Goal: Task Accomplishment & Management: Use online tool/utility

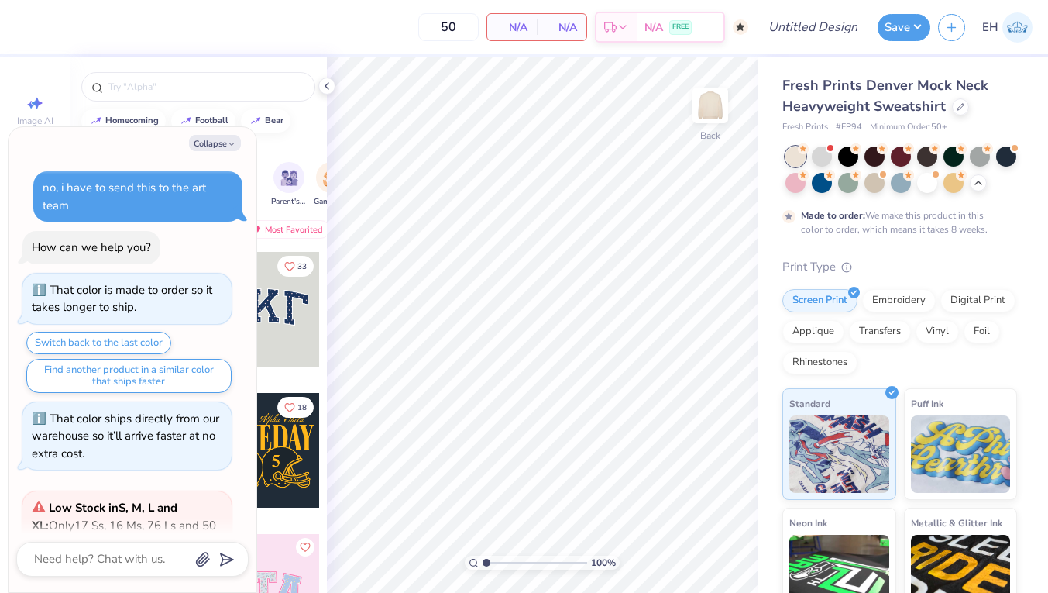
scroll to position [1289, 0]
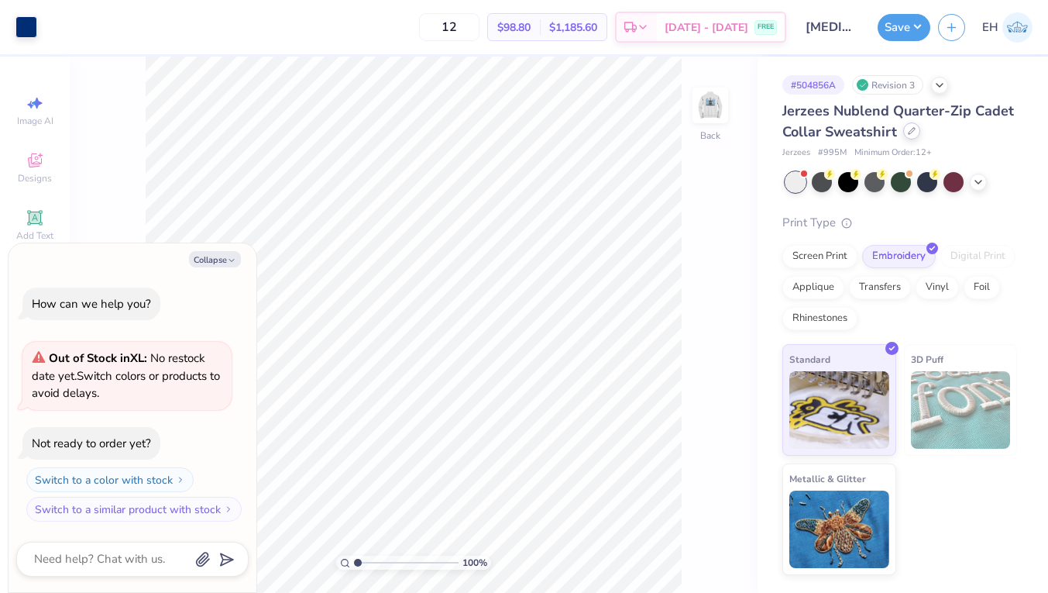
click at [911, 132] on icon at bounding box center [912, 131] width 8 height 8
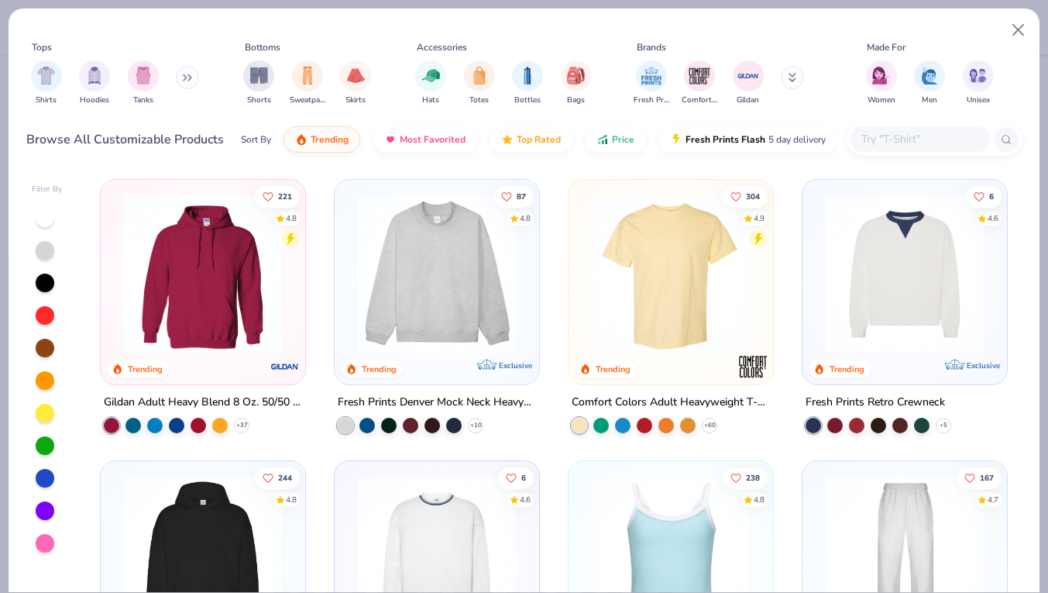
type textarea "x"
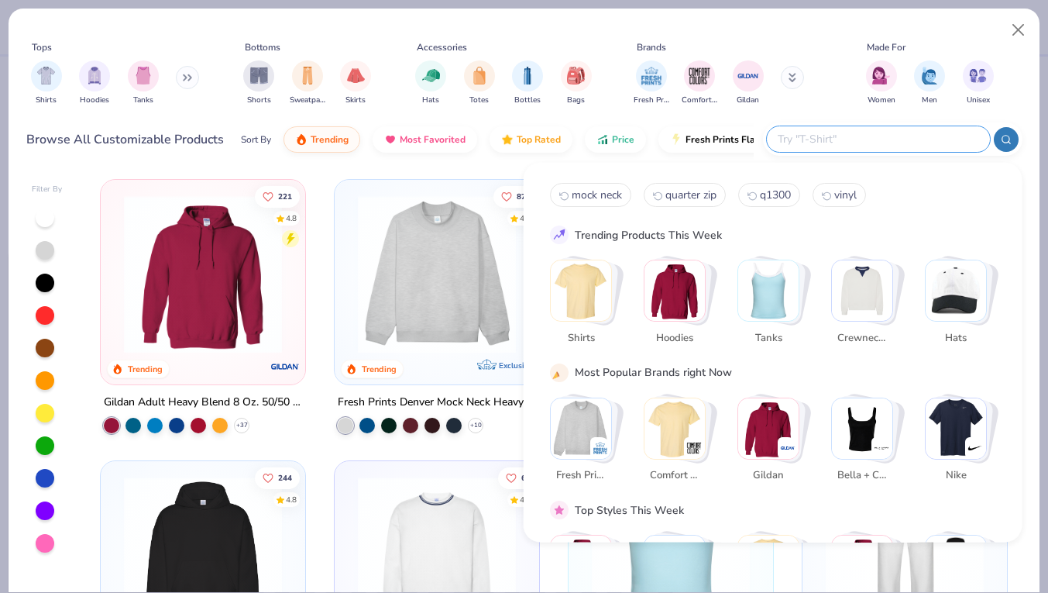
click at [887, 142] on input "text" at bounding box center [877, 139] width 203 height 18
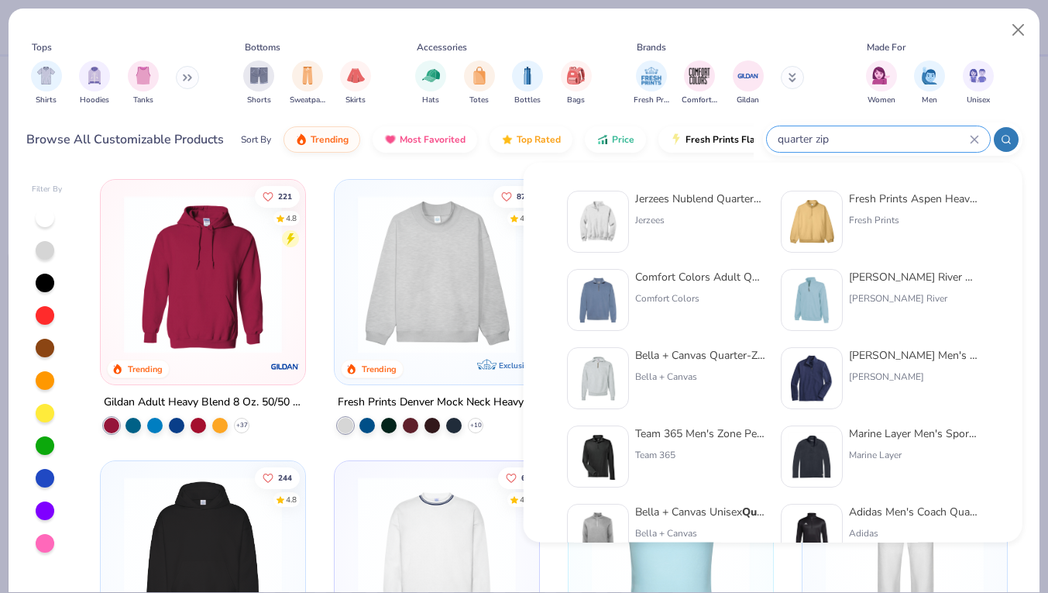
type input "quarter zip"
click at [886, 201] on div "Fresh Prints Aspen Heavyweight Quarter-Zip" at bounding box center [914, 199] width 130 height 16
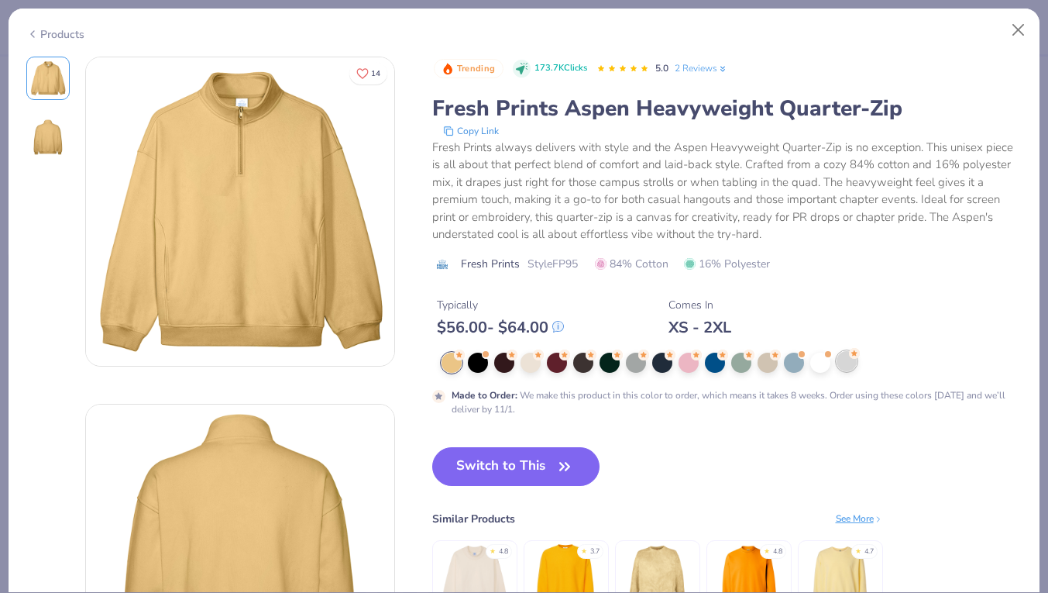
click at [841, 358] on div at bounding box center [847, 361] width 20 height 20
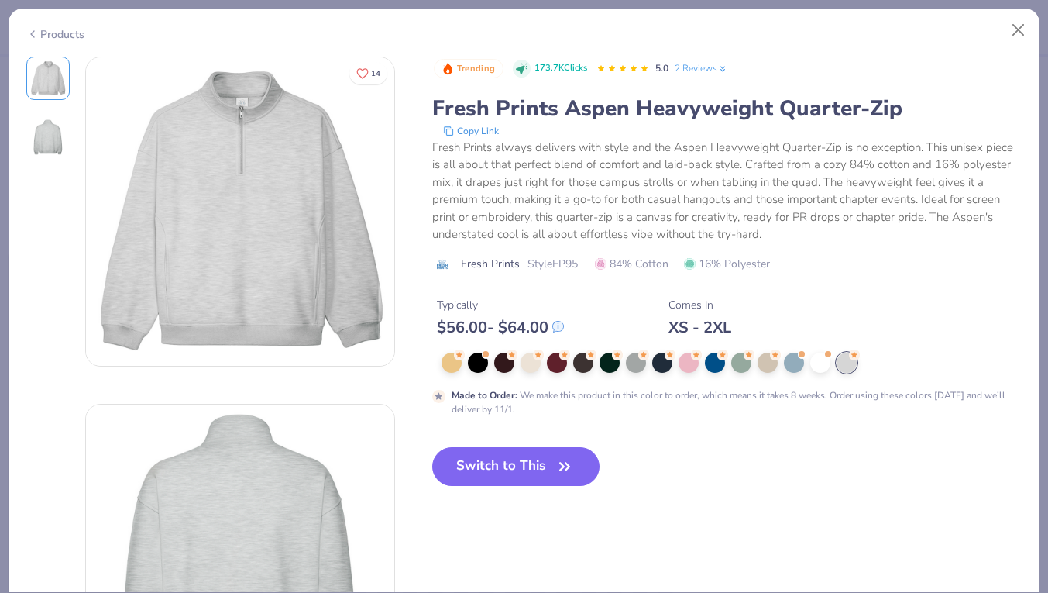
click at [623, 365] on div at bounding box center [732, 363] width 581 height 20
click at [533, 364] on div at bounding box center [531, 361] width 20 height 20
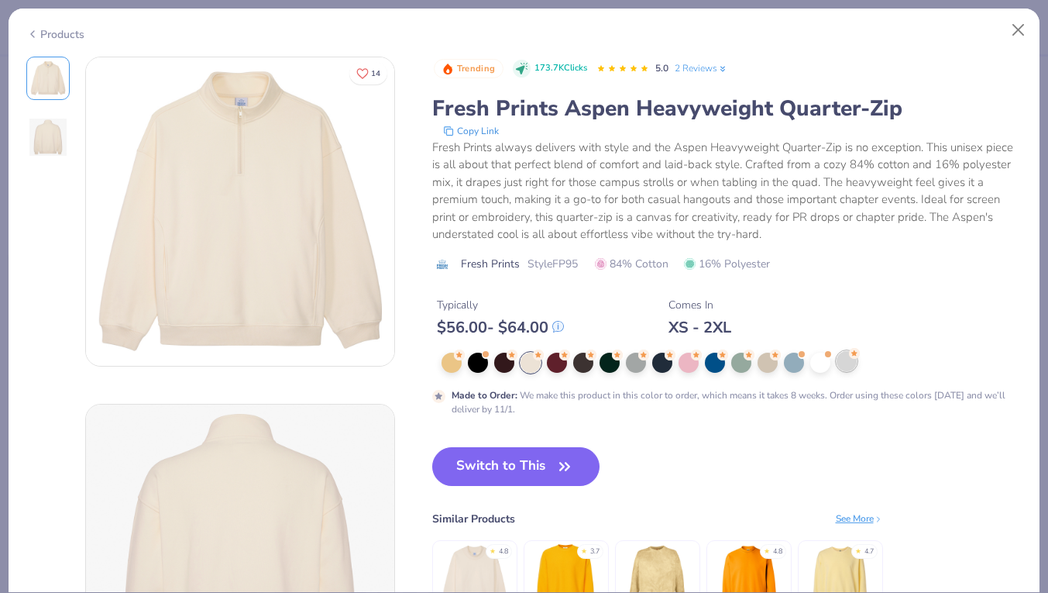
click at [848, 368] on div at bounding box center [847, 361] width 20 height 20
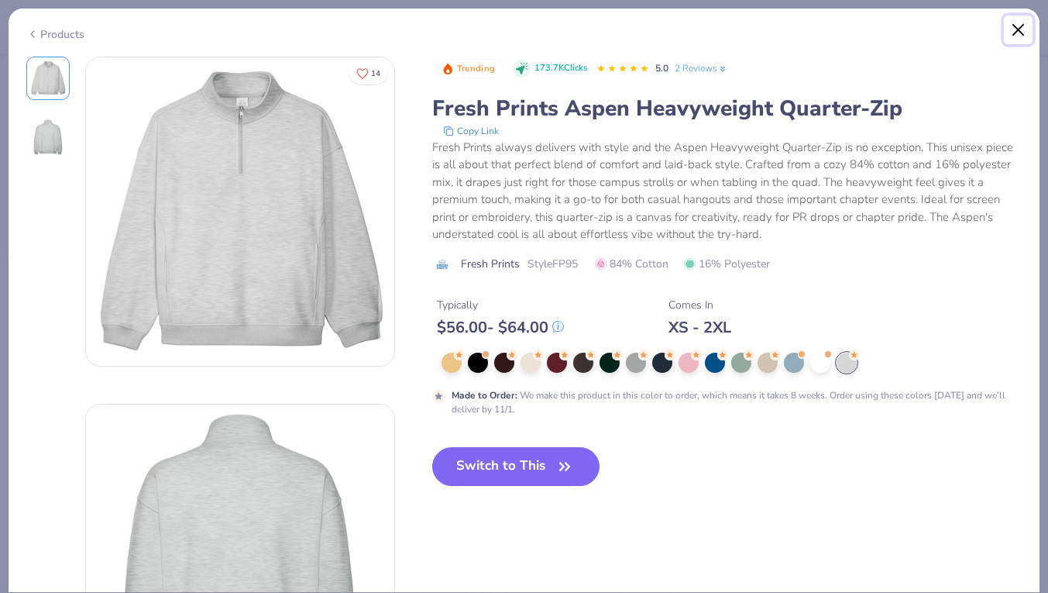
click at [1009, 19] on button "Close" at bounding box center [1018, 29] width 29 height 29
type textarea "x"
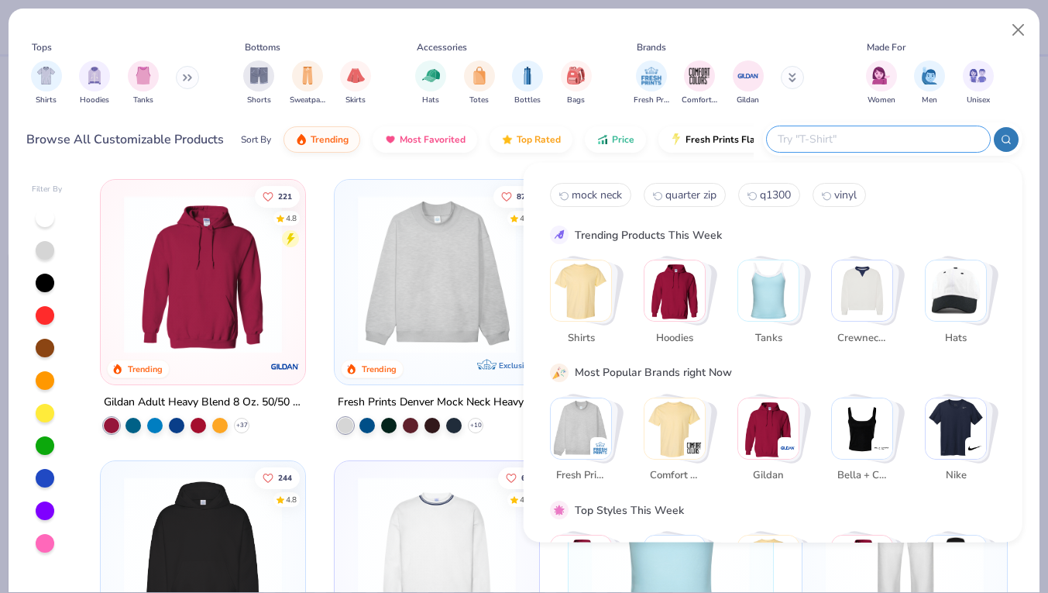
click at [910, 136] on input "text" at bounding box center [877, 139] width 203 height 18
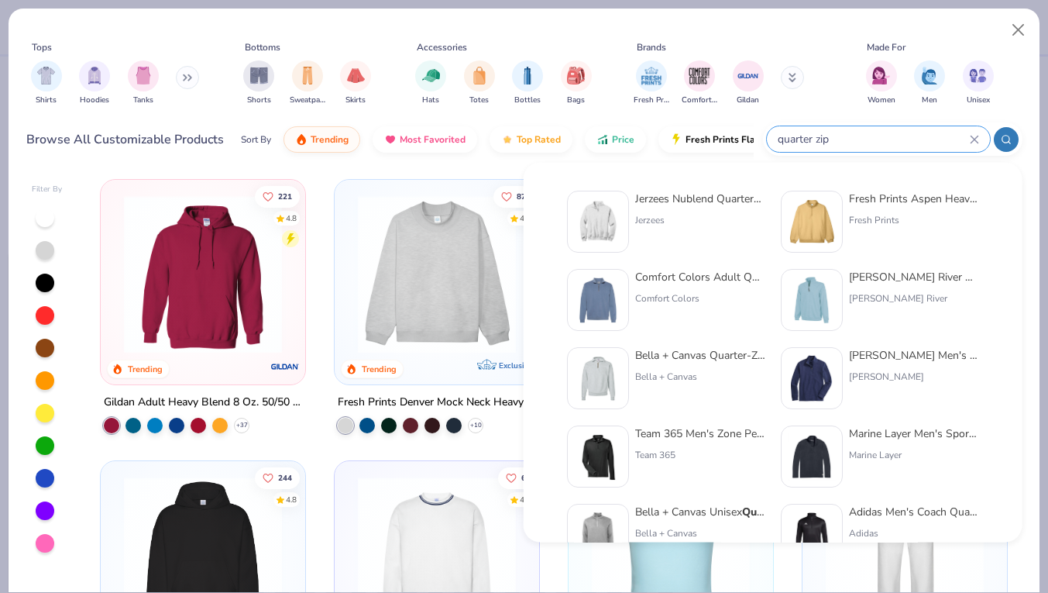
type input "quarter zip"
click at [679, 366] on div "Bella + Canvas Quarter-Zip Cadet Collar Sweatshirt Bella + Canvas" at bounding box center [700, 378] width 130 height 62
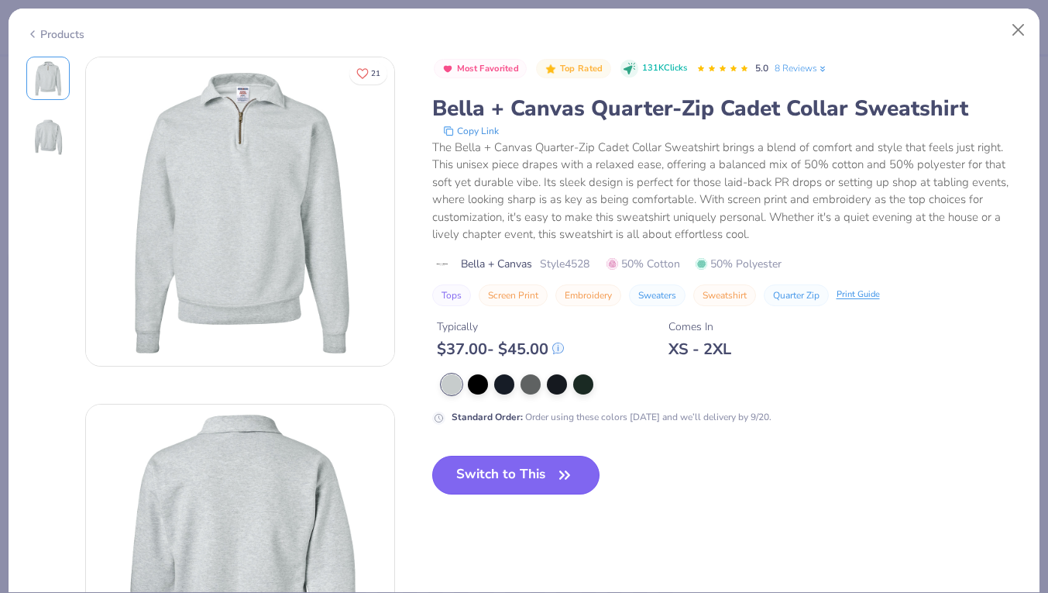
click at [551, 466] on button "Switch to This" at bounding box center [516, 475] width 168 height 39
type textarea "x"
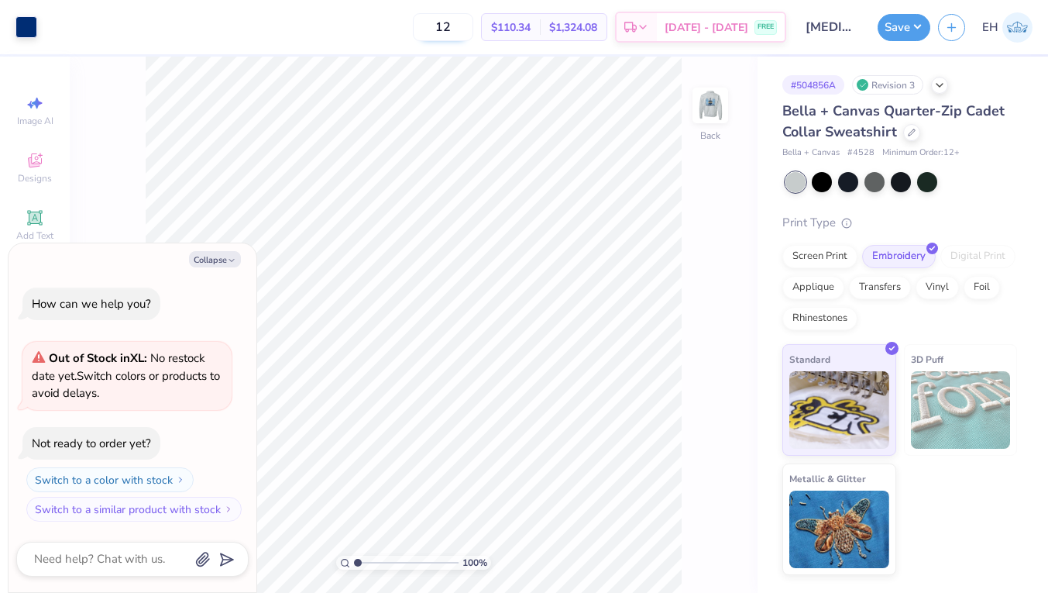
click at [473, 27] on input "12" at bounding box center [443, 27] width 60 height 28
type input "1"
type input "12"
click at [716, 161] on div "100 % Back" at bounding box center [414, 325] width 688 height 536
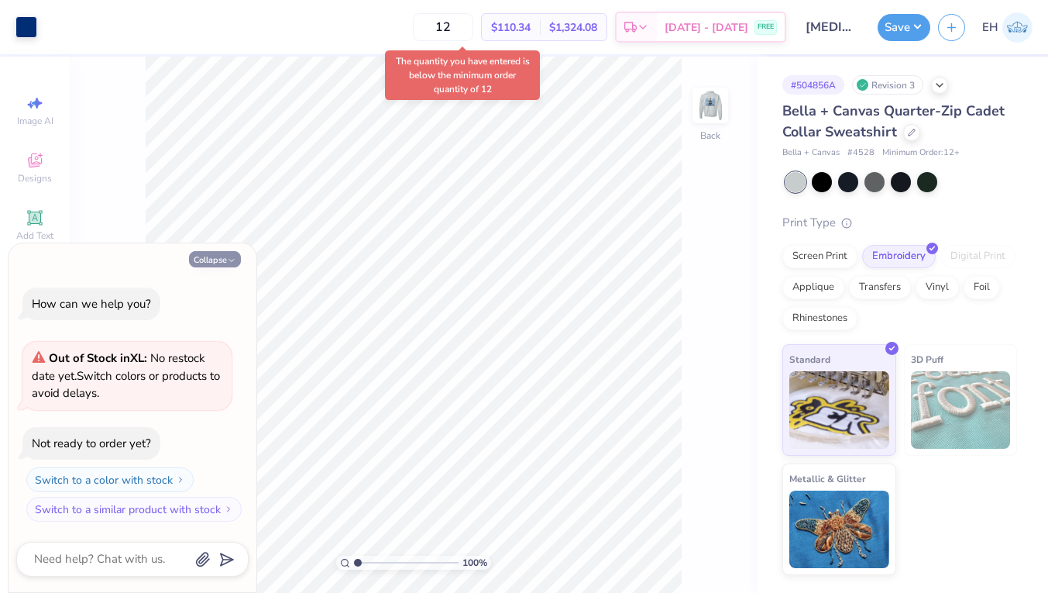
click at [222, 254] on button "Collapse" at bounding box center [215, 259] width 52 height 16
type textarea "x"
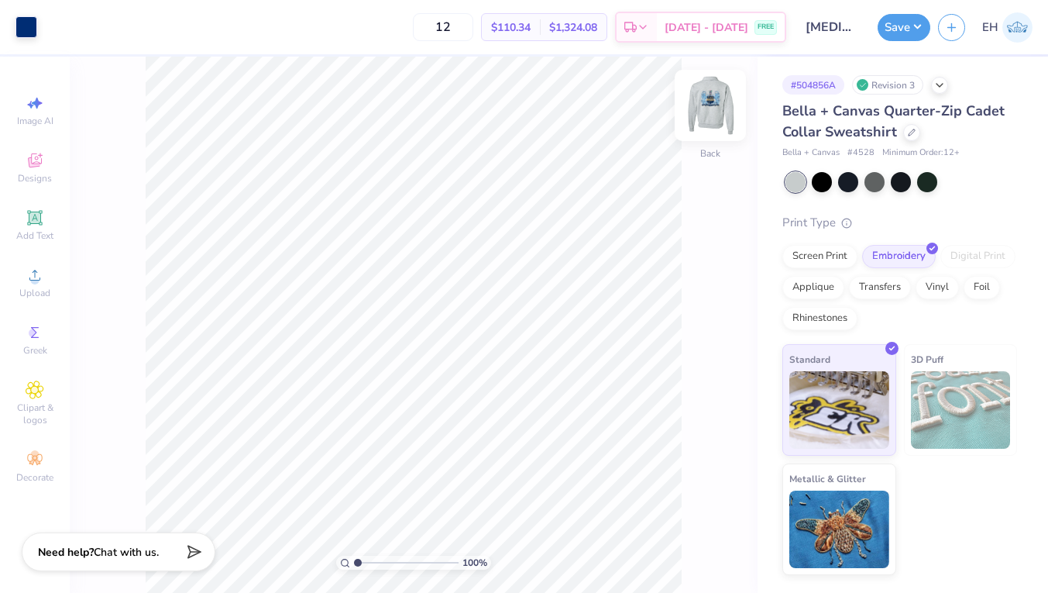
click at [719, 102] on img at bounding box center [710, 105] width 62 height 62
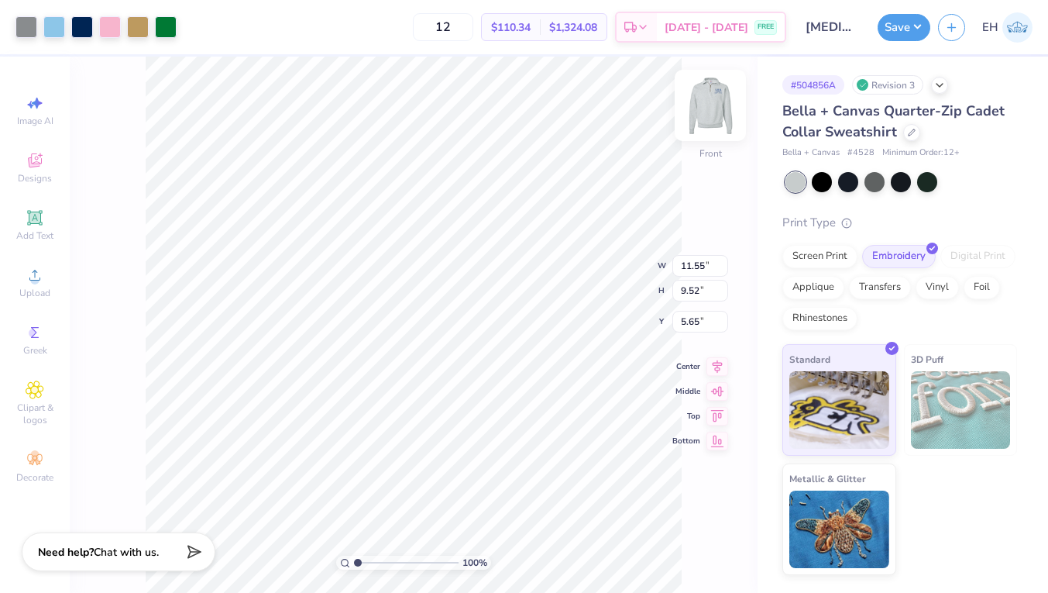
type input "4.63"
click at [714, 111] on img at bounding box center [710, 105] width 62 height 62
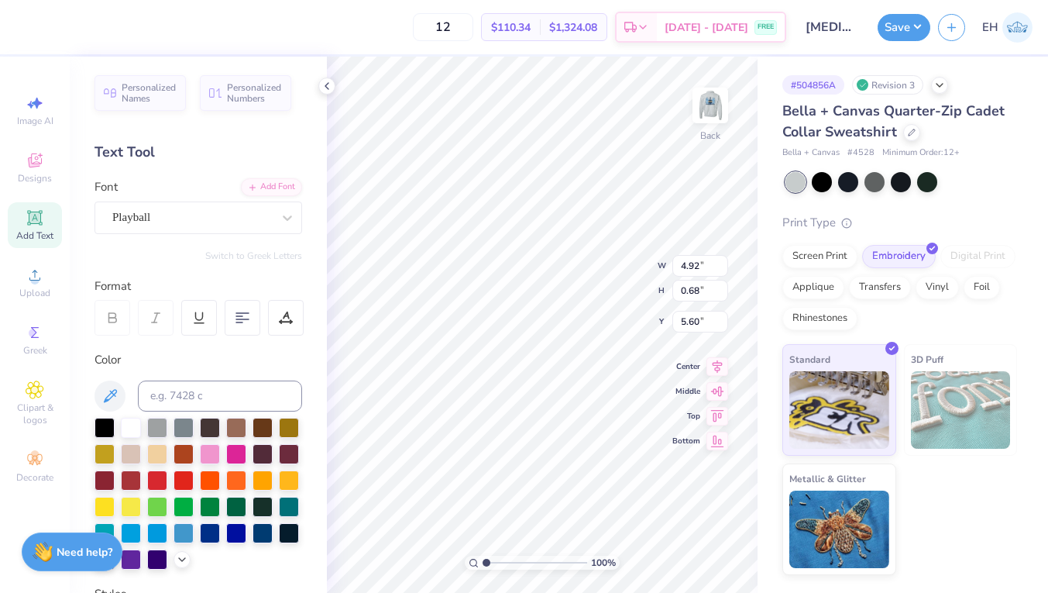
type input "5.77"
click at [612, 196] on div "Hold “Option ⌥” to see the space between elements." at bounding box center [660, 178] width 164 height 45
type input "4.12"
type input "1.42"
type input "3.97"
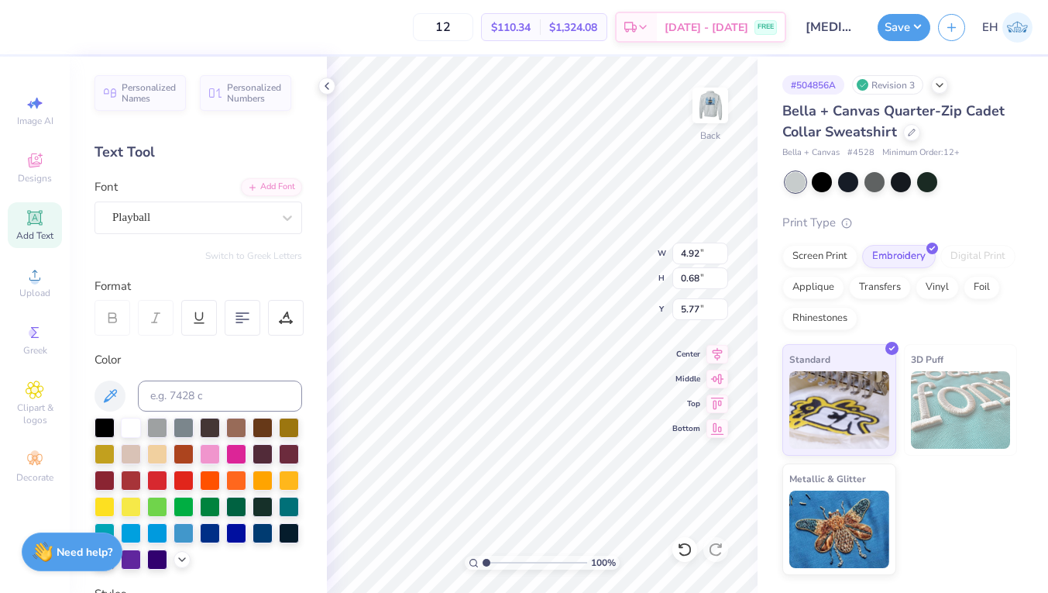
type input "5.79"
type input "5.82"
click at [886, 284] on div "Transfers" at bounding box center [880, 284] width 62 height 23
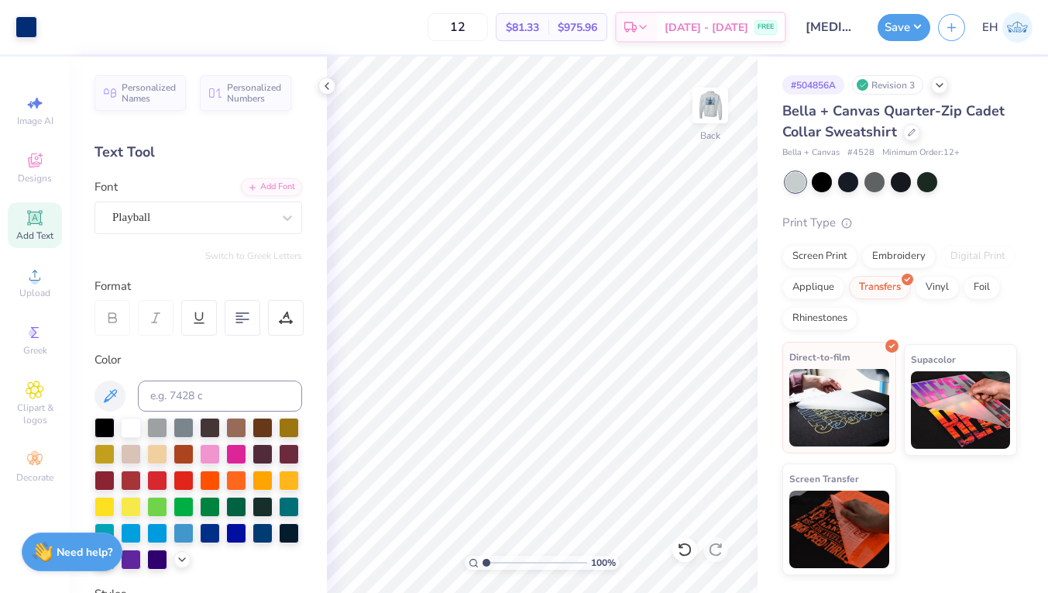
click at [870, 403] on img at bounding box center [839, 407] width 100 height 77
click at [924, 329] on div "Screen Print Embroidery Digital Print Applique Transfers Vinyl Foil Rhinestones" at bounding box center [899, 287] width 235 height 85
click at [488, 29] on input "12" at bounding box center [458, 27] width 60 height 28
type input "1"
type input "12"
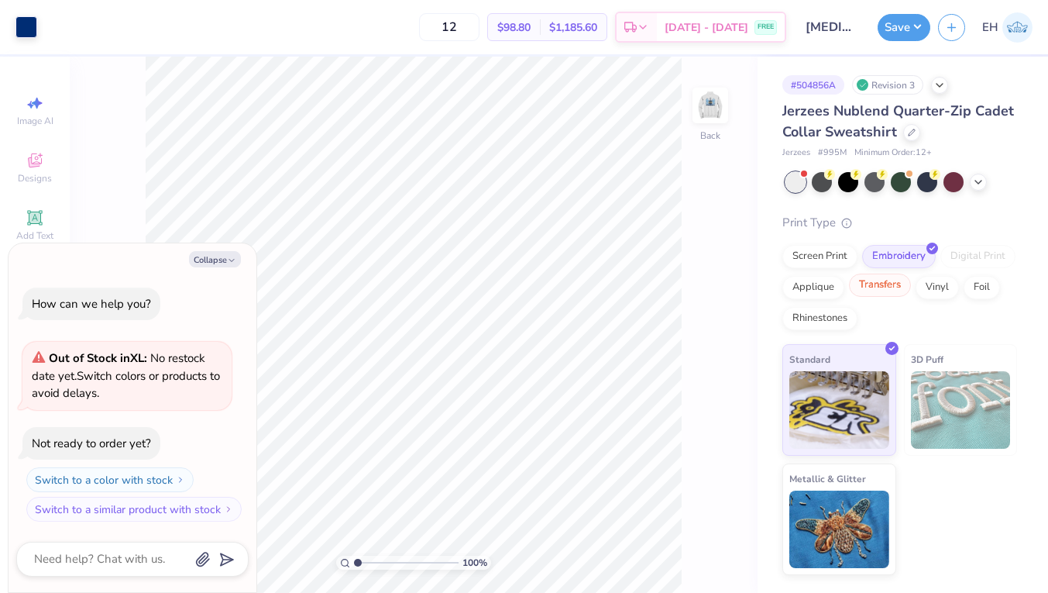
click at [876, 291] on div "Transfers" at bounding box center [880, 284] width 62 height 23
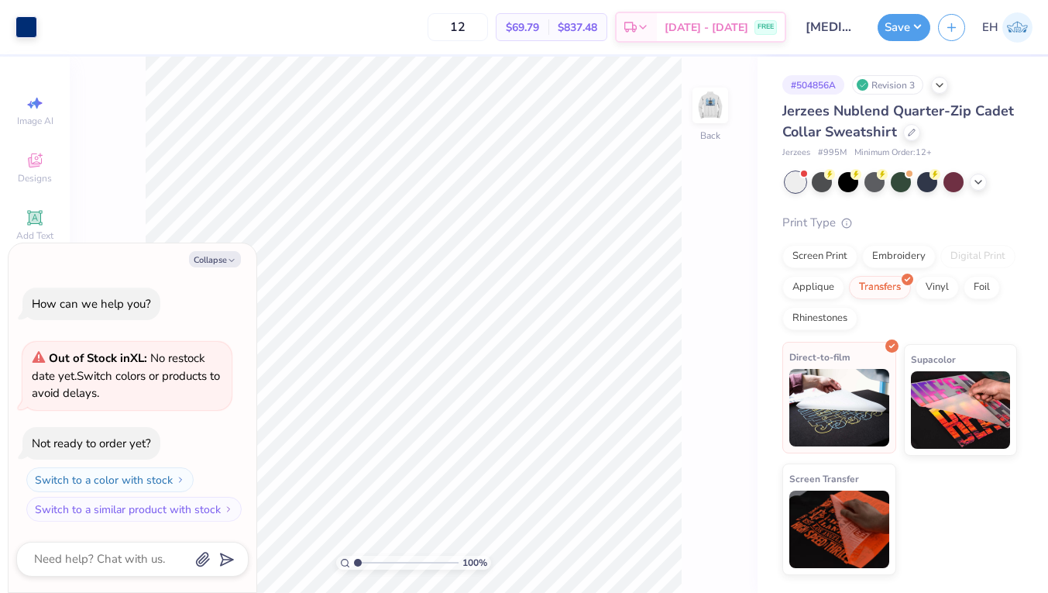
click at [867, 377] on img at bounding box center [839, 407] width 100 height 77
click at [942, 517] on div "Direct-to-film Supacolor Screen Transfer" at bounding box center [899, 459] width 235 height 231
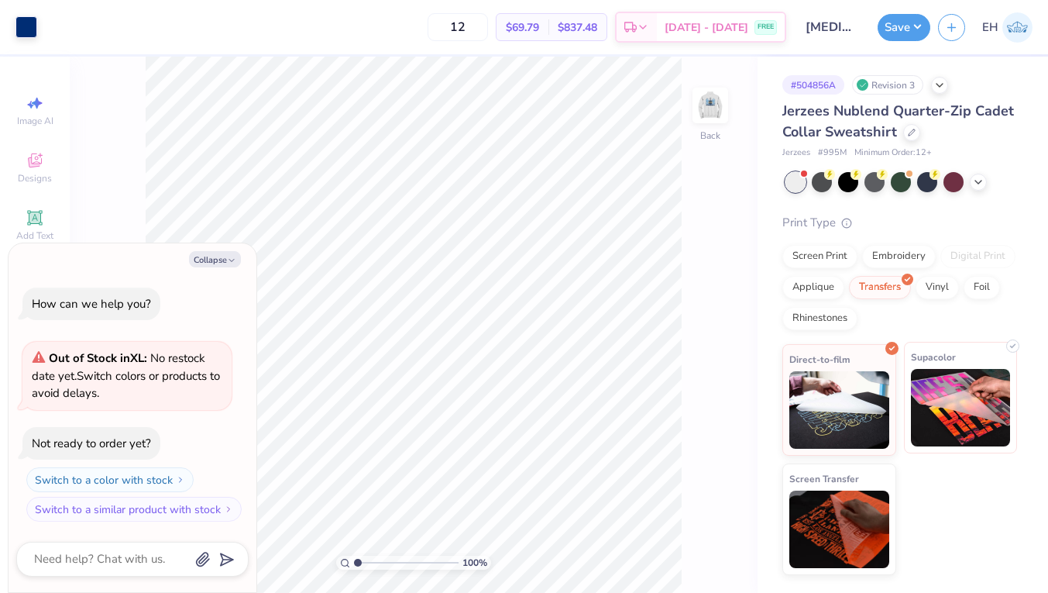
click at [961, 397] on img at bounding box center [961, 407] width 100 height 77
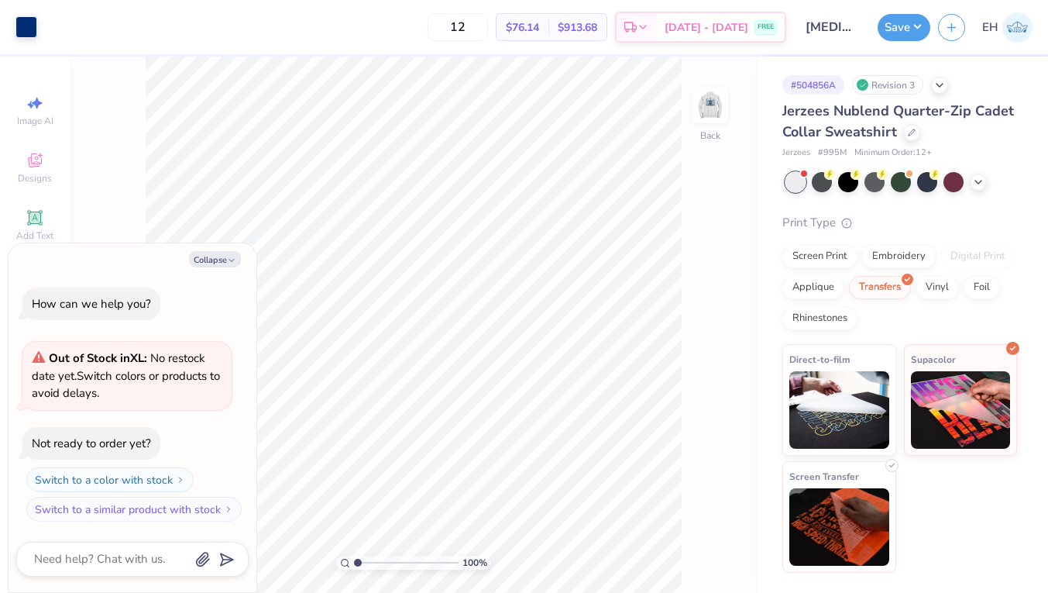
click at [843, 506] on img at bounding box center [839, 526] width 100 height 77
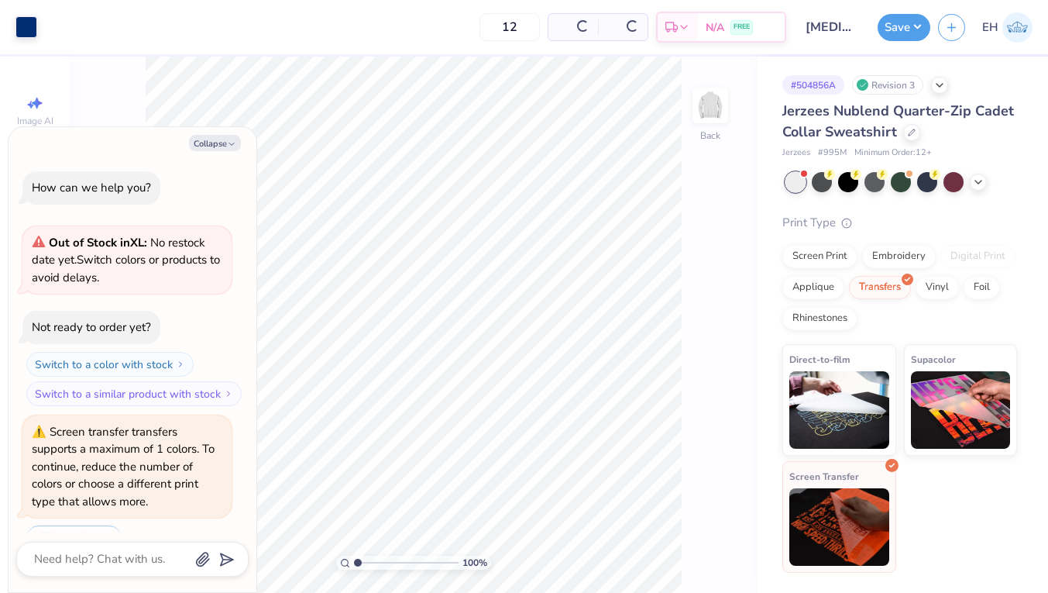
scroll to position [38, 0]
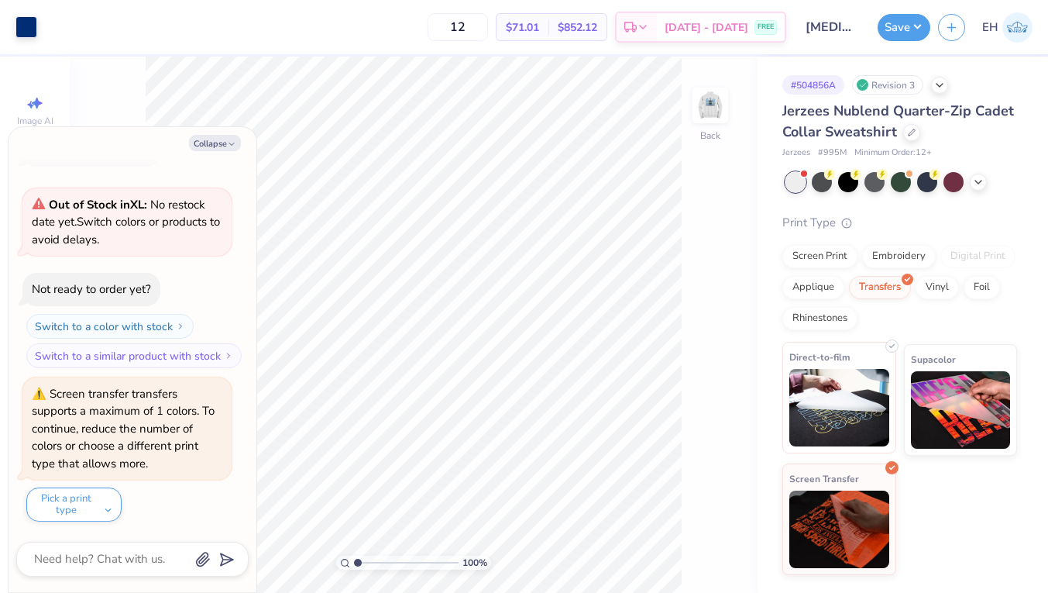
click at [831, 383] on img at bounding box center [839, 407] width 100 height 77
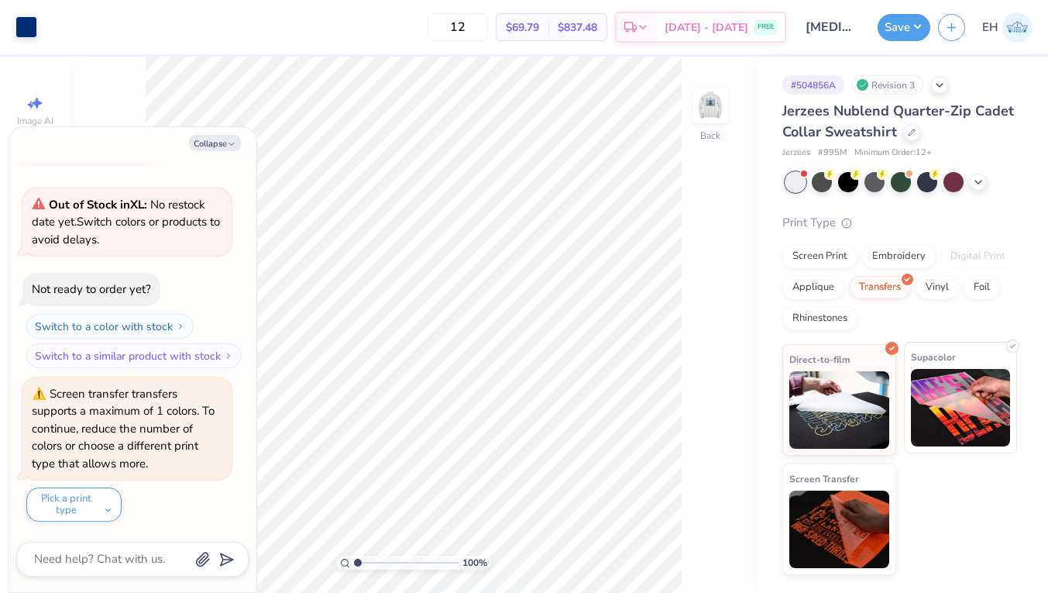
click at [923, 391] on img at bounding box center [961, 407] width 100 height 77
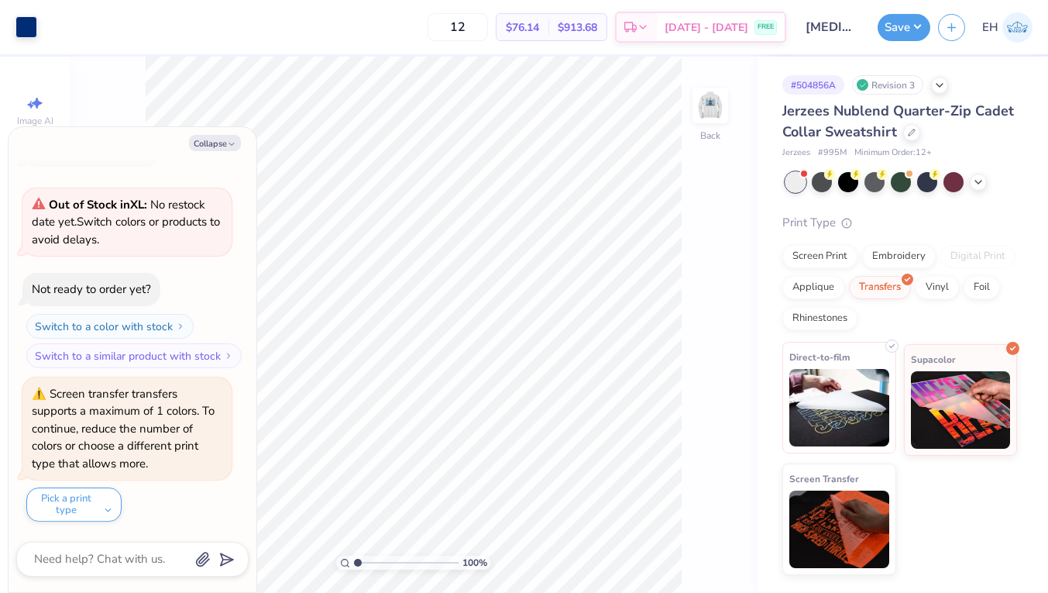
click at [830, 391] on img at bounding box center [839, 407] width 100 height 77
type textarea "x"
click at [488, 25] on input "12" at bounding box center [458, 27] width 60 height 28
type input "1"
type input "12"
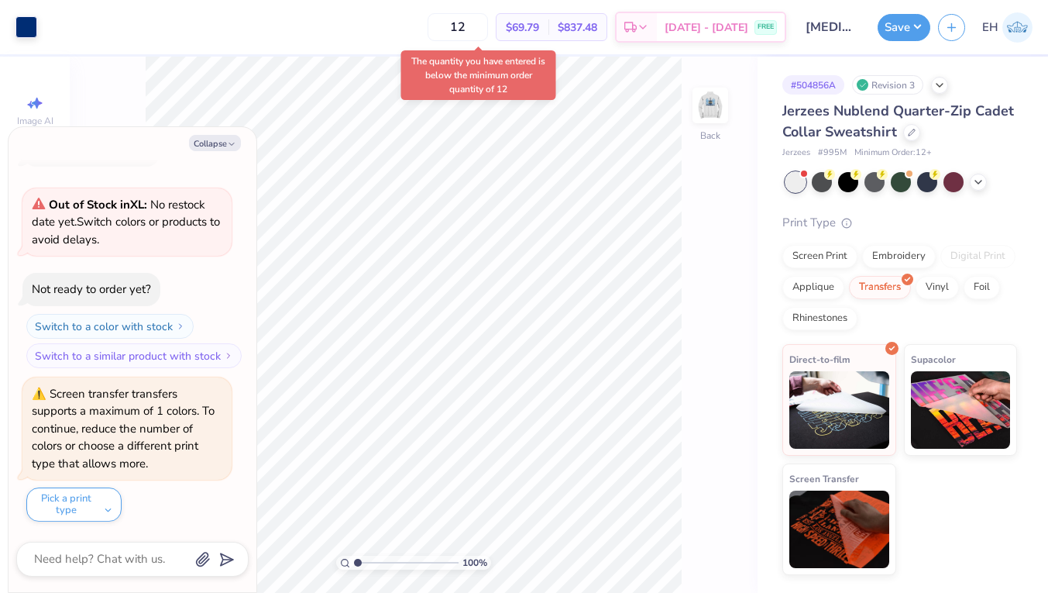
click at [919, 328] on div "Screen Print Embroidery Digital Print Applique Transfers Vinyl Foil Rhinestones" at bounding box center [899, 287] width 235 height 85
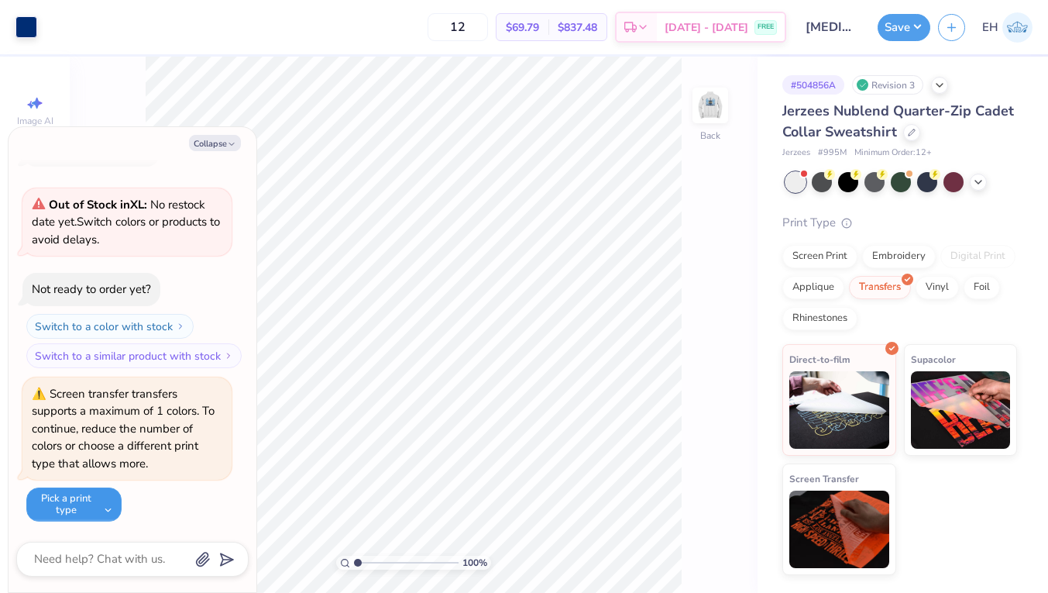
click at [108, 500] on button "Pick a print type" at bounding box center [73, 504] width 95 height 34
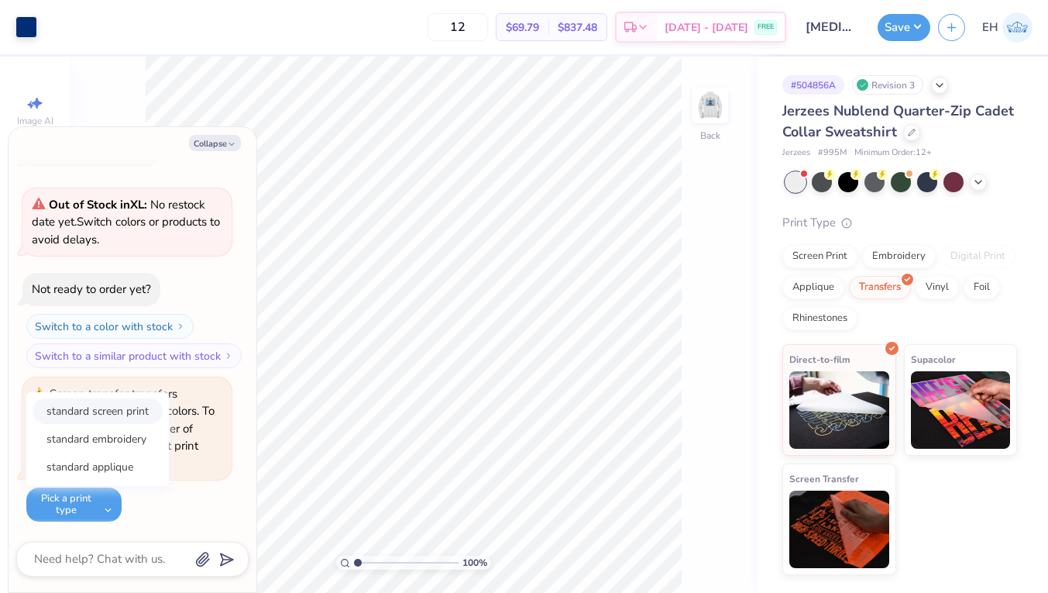
click at [135, 405] on button "standard screen print" at bounding box center [98, 411] width 130 height 26
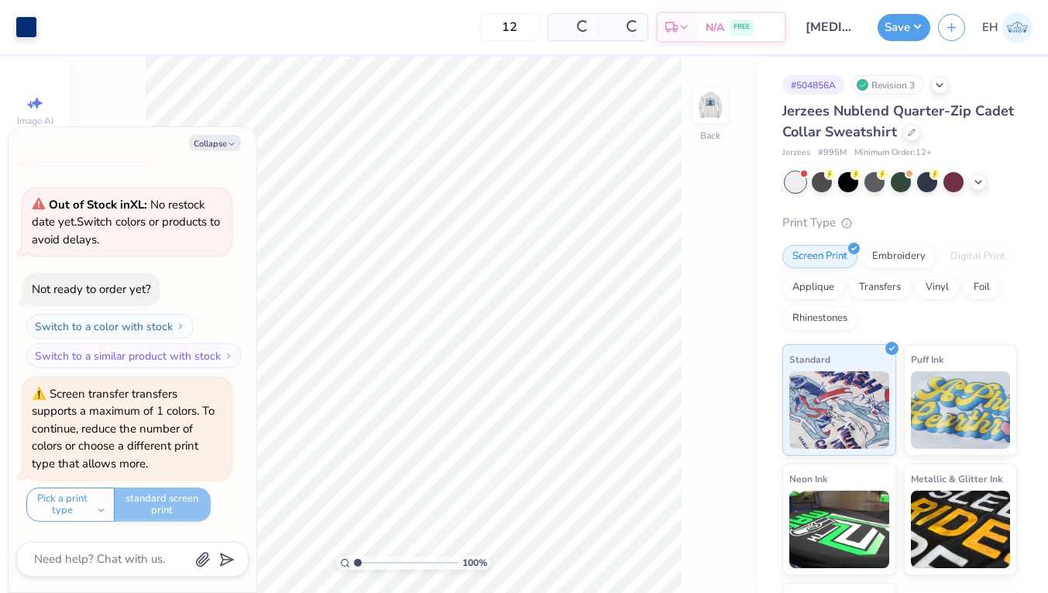
type textarea "x"
click at [480, 29] on input "12" at bounding box center [449, 27] width 60 height 28
type input "1"
type input "12"
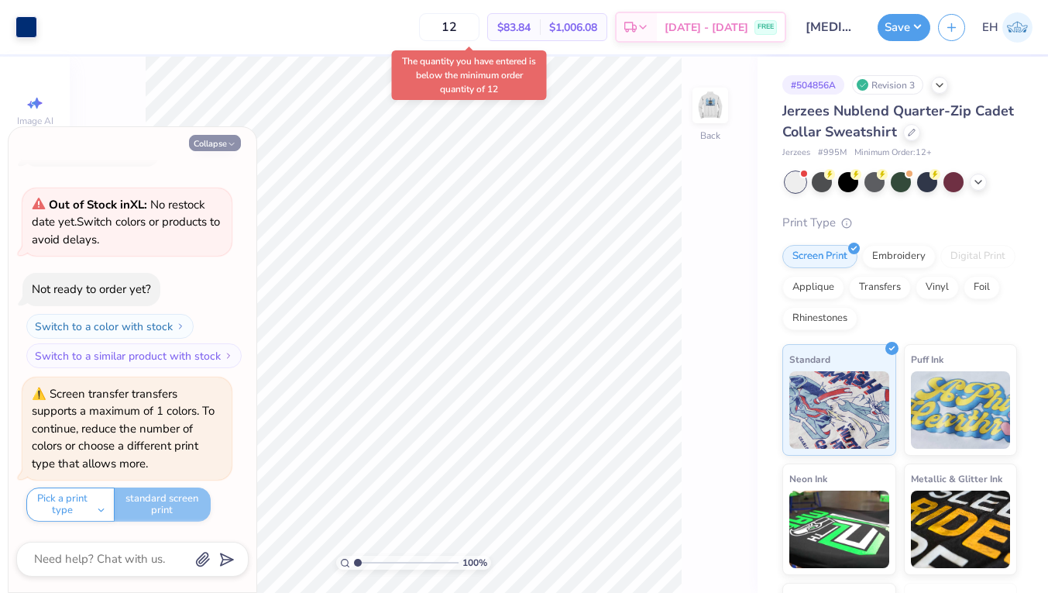
click at [230, 145] on polyline "button" at bounding box center [231, 144] width 5 height 2
type textarea "x"
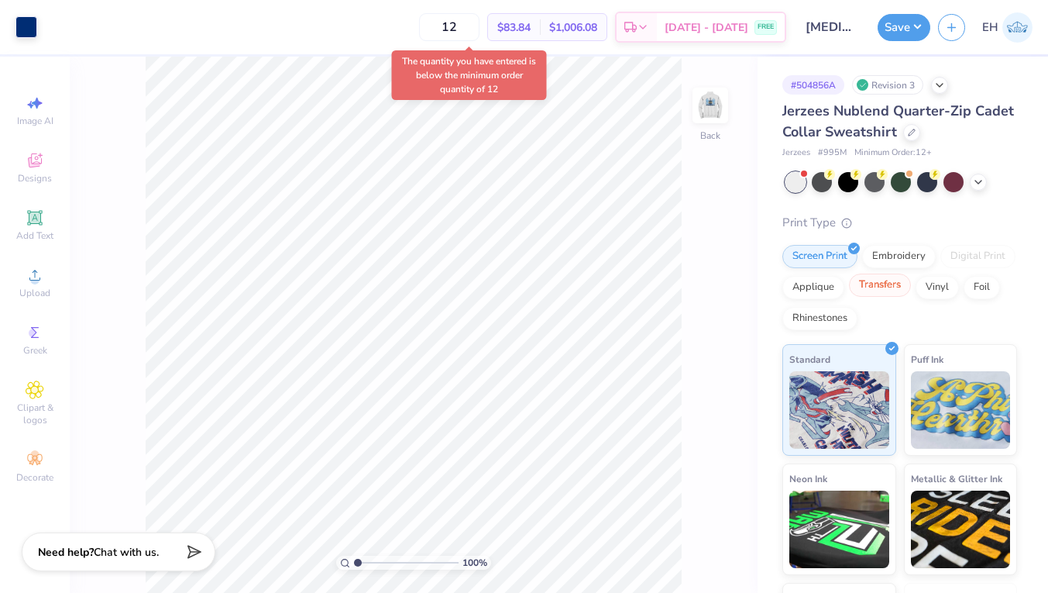
click at [886, 282] on div "Transfers" at bounding box center [880, 284] width 62 height 23
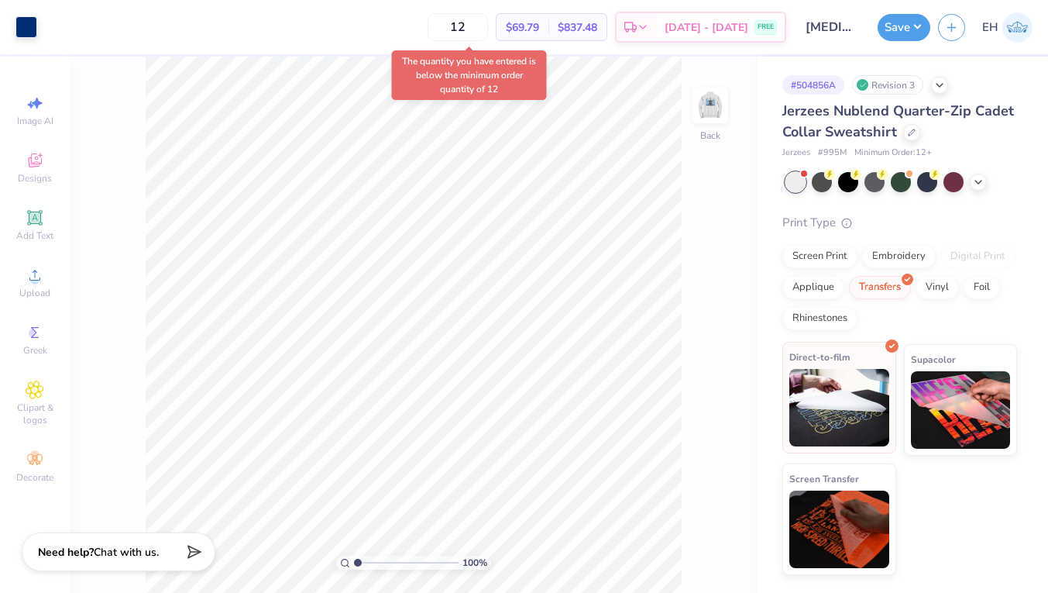
click at [861, 380] on img at bounding box center [839, 407] width 100 height 77
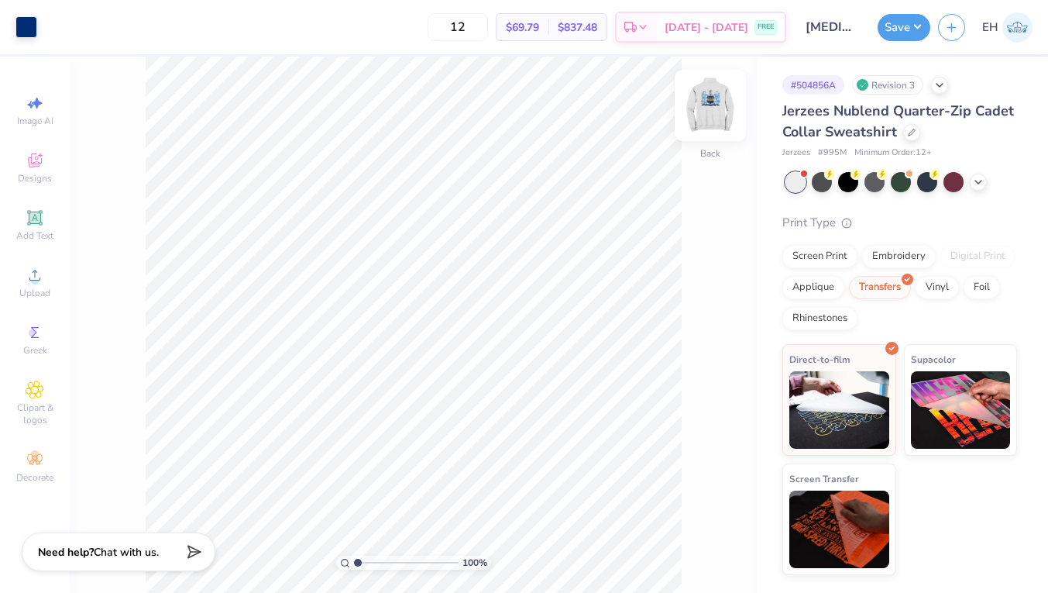
click at [711, 108] on img at bounding box center [710, 105] width 62 height 62
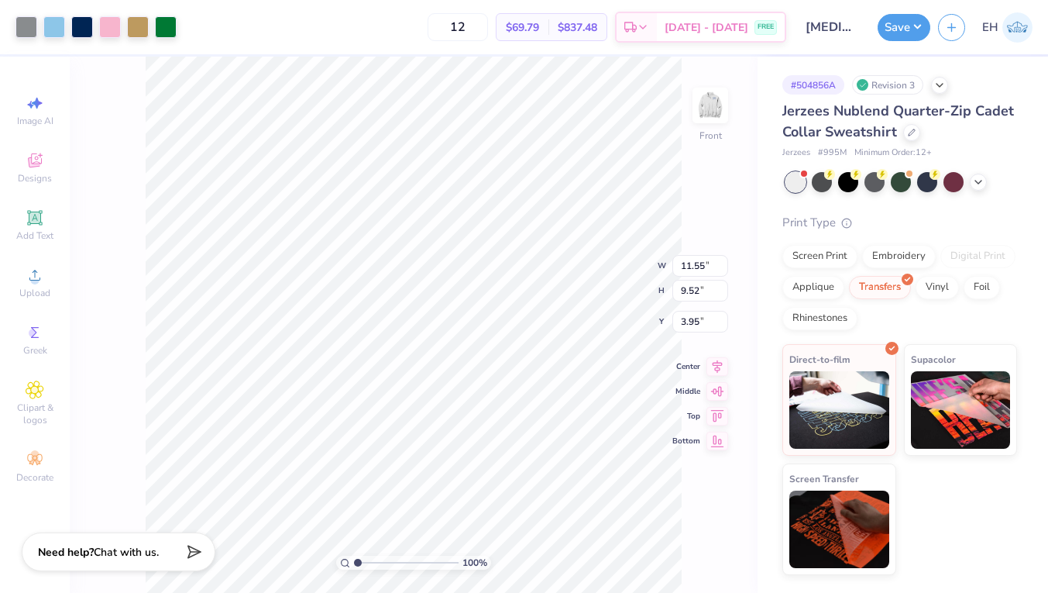
type input "3.89"
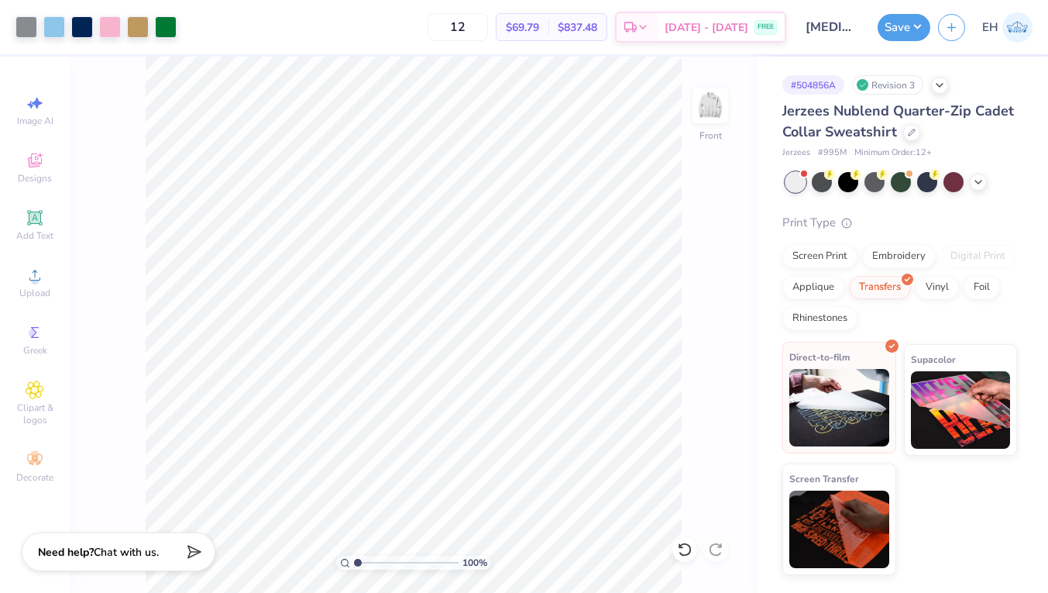
click at [841, 404] on img at bounding box center [839, 407] width 100 height 77
click at [488, 28] on input "12" at bounding box center [458, 27] width 60 height 28
type input "1"
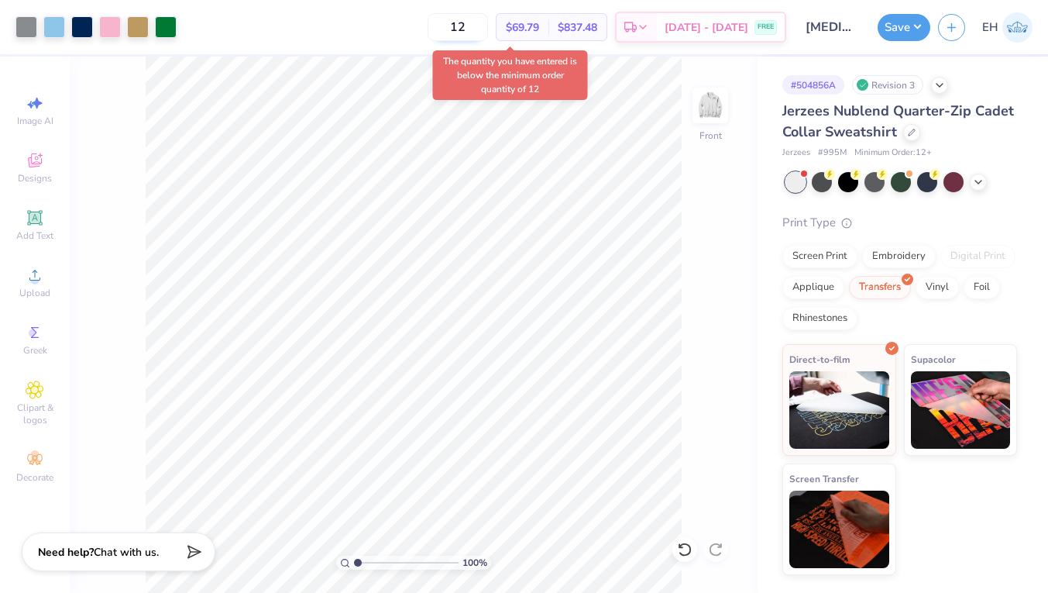
click at [488, 27] on input "12" at bounding box center [458, 27] width 60 height 28
type input "1"
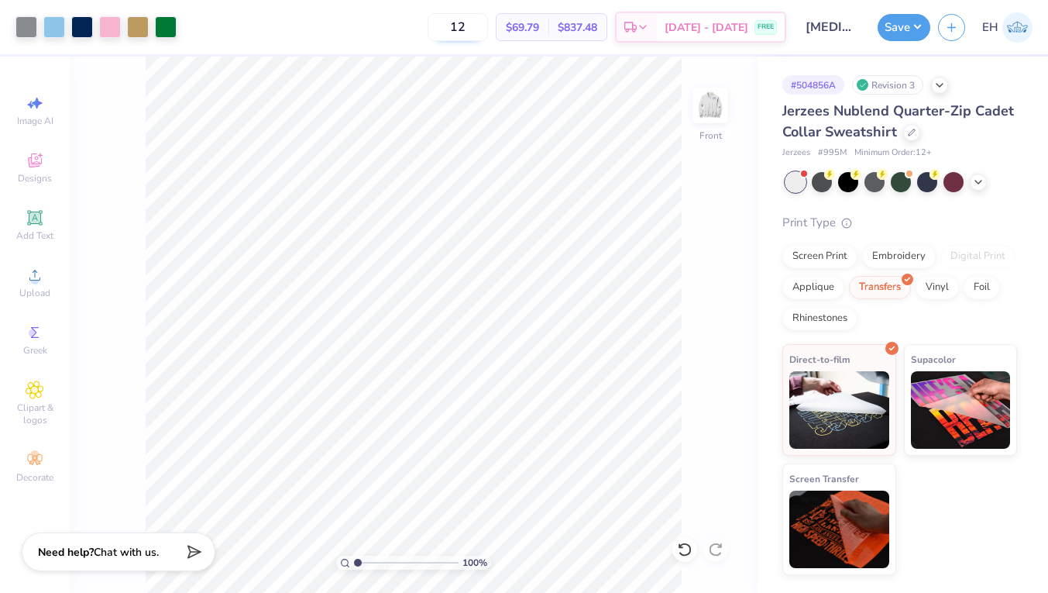
click at [488, 22] on input "12" at bounding box center [458, 27] width 60 height 28
type input "1"
type input "12"
